Goal: Check status: Check status

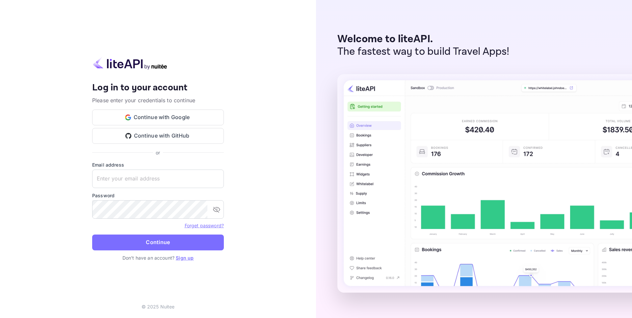
type input "[EMAIL_ADDRESS][DOMAIN_NAME]"
click at [156, 245] on button "Continue" at bounding box center [158, 242] width 132 height 16
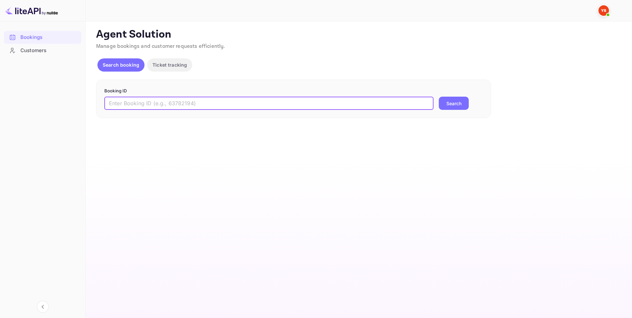
click at [149, 103] on input "text" at bounding box center [268, 103] width 329 height 13
paste input "9639377"
type input "9639377"
click at [451, 105] on button "Search" at bounding box center [454, 103] width 30 height 13
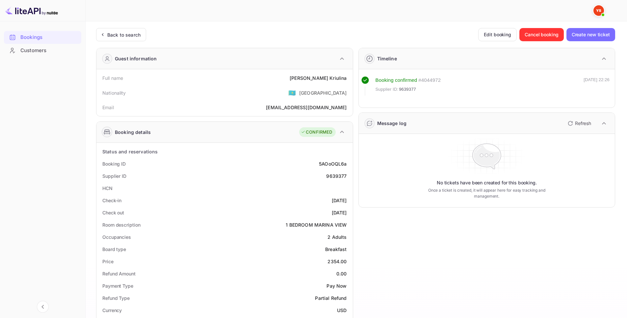
scroll to position [132, 0]
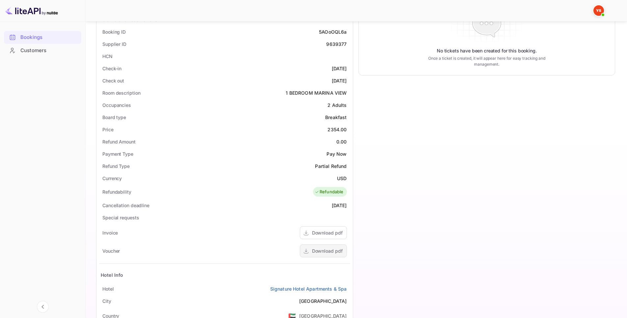
click at [313, 251] on div "Download pdf" at bounding box center [327, 250] width 31 height 7
click at [314, 249] on div "Download pdf" at bounding box center [327, 250] width 31 height 7
click at [322, 246] on div "Download pdf" at bounding box center [323, 250] width 47 height 13
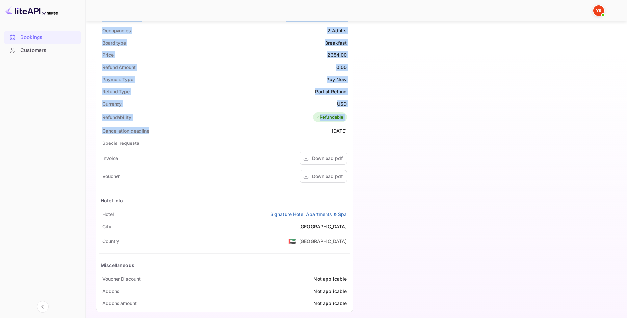
scroll to position [213, 0]
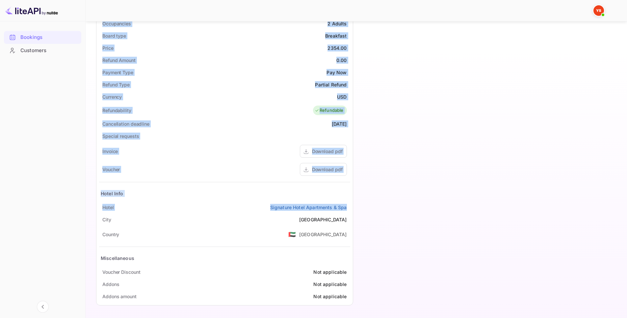
drag, startPoint x: 86, startPoint y: 74, endPoint x: 349, endPoint y: 208, distance: 294.6
click at [349, 208] on div "Unsaved Changes Ticket Affiliate URL [URL][DOMAIN_NAME] Business partner name N…" at bounding box center [353, 58] width 534 height 501
copy div "Full name [PERSON_NAME] Nationality 🇰🇿 [DEMOGRAPHIC_DATA] Email [EMAIL_ADDRESS]…"
